Goal: Task Accomplishment & Management: Use online tool/utility

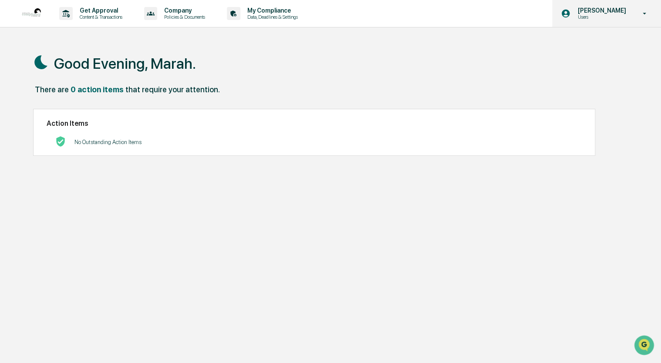
click at [571, 19] on p "Users" at bounding box center [601, 17] width 60 height 6
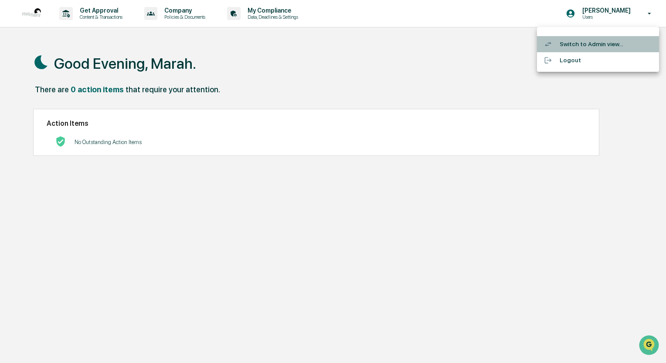
click at [568, 45] on li "Switch to Admin view..." at bounding box center [598, 44] width 122 height 16
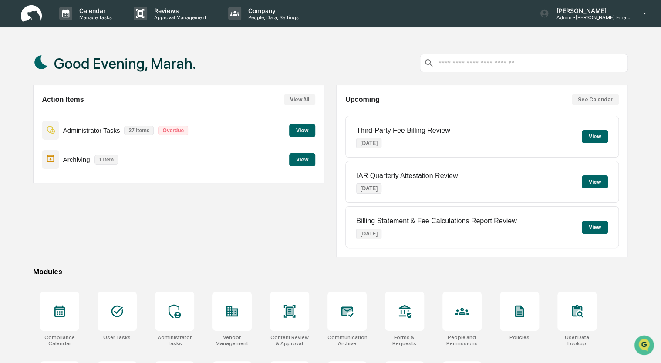
click at [303, 132] on button "View" at bounding box center [302, 130] width 26 height 13
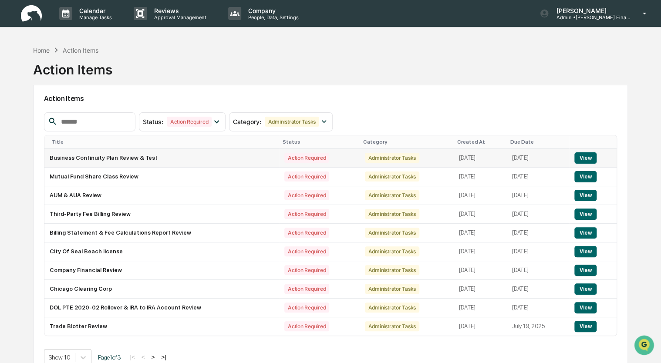
click at [579, 159] on button "View" at bounding box center [586, 157] width 22 height 11
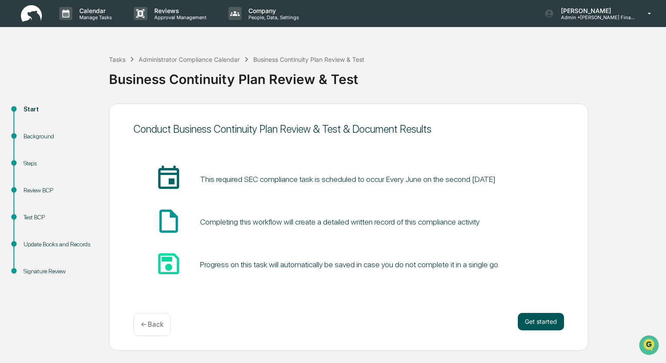
click at [540, 325] on button "Get started" at bounding box center [541, 321] width 46 height 17
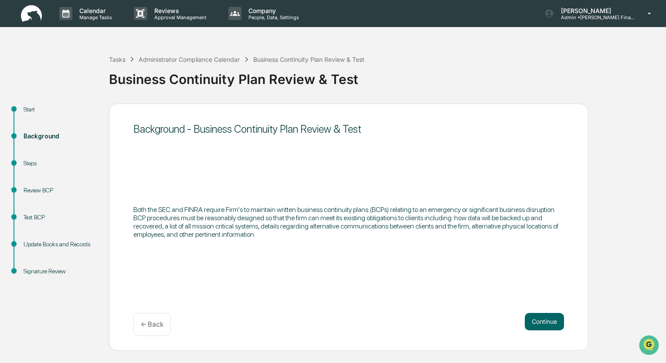
click at [540, 325] on button "Continue" at bounding box center [544, 321] width 39 height 17
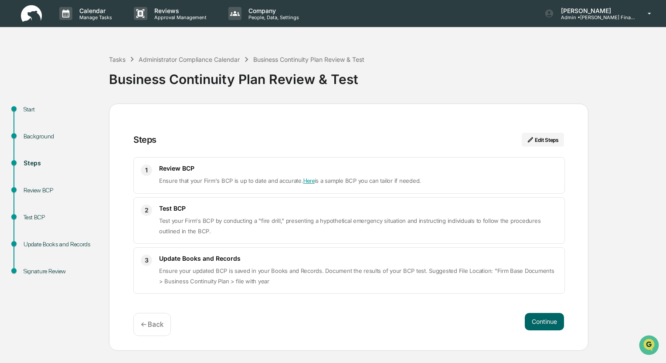
click at [540, 325] on button "Continue" at bounding box center [544, 321] width 39 height 17
